Goal: Find specific page/section: Find specific page/section

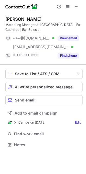
scroll to position [141, 86]
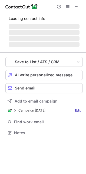
scroll to position [136, 86]
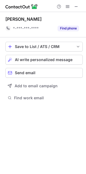
scroll to position [97, 86]
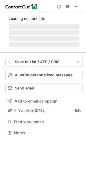
scroll to position [136, 86]
